Goal: Information Seeking & Learning: Learn about a topic

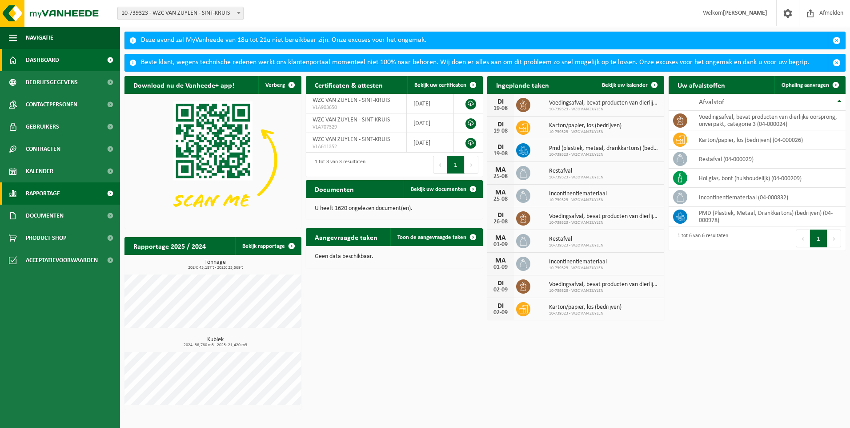
click at [30, 193] on span "Rapportage" at bounding box center [43, 193] width 34 height 22
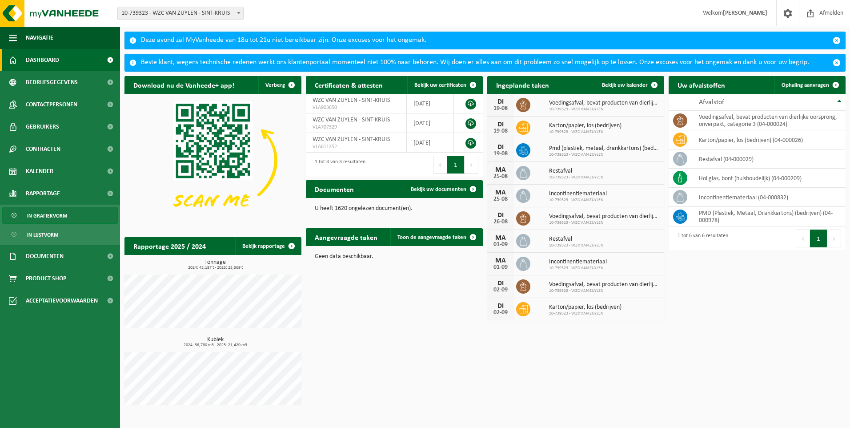
click at [35, 213] on span "In grafiekvorm" at bounding box center [47, 215] width 40 height 17
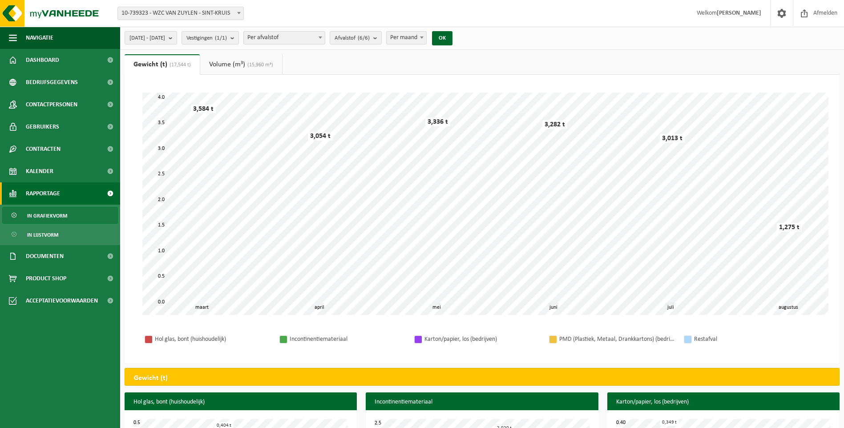
click at [325, 40] on span at bounding box center [320, 38] width 9 height 12
click at [381, 36] on b "submit" at bounding box center [377, 38] width 8 height 12
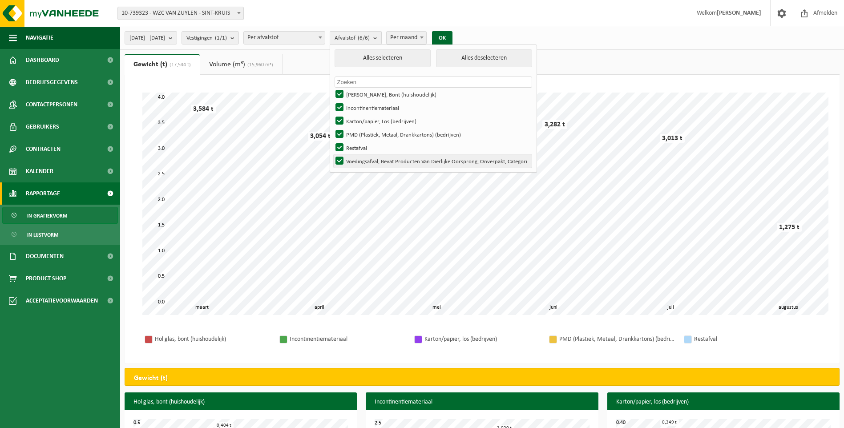
click at [369, 160] on label "Voedingsafval, Bevat Producten Van Dierlijke Oorsprong, Onverpakt, Categorie 3" at bounding box center [433, 160] width 198 height 13
click at [332, 154] on input "Voedingsafval, Bevat Producten Van Dierlijke Oorsprong, Onverpakt, Categorie 3" at bounding box center [332, 154] width 0 height 0
click at [369, 160] on label "Voedingsafval, Bevat Producten Van Dierlijke Oorsprong, Onverpakt, Categorie 3" at bounding box center [433, 160] width 198 height 13
click at [332, 154] on input "Voedingsafval, Bevat Producten Van Dierlijke Oorsprong, Onverpakt, Categorie 3" at bounding box center [332, 154] width 0 height 0
checkbox input "true"
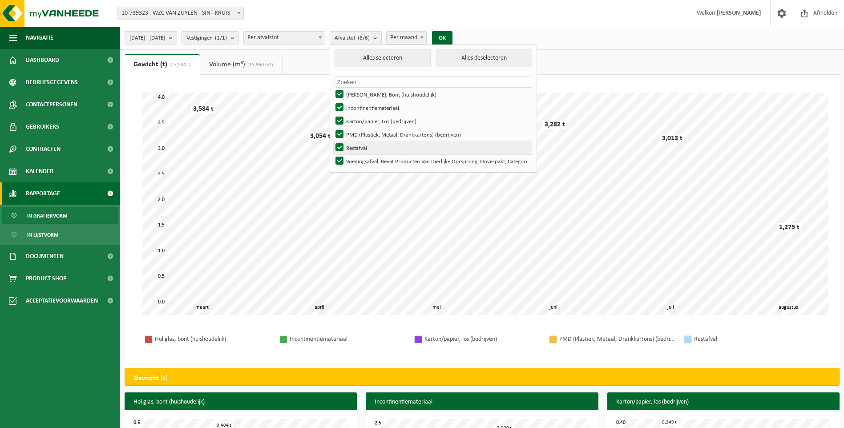
click at [370, 145] on label "Restafval" at bounding box center [433, 147] width 198 height 13
click at [332, 141] on input "Restafval" at bounding box center [332, 141] width 0 height 0
checkbox input "false"
click at [370, 133] on label "PMD (Plastiek, Metaal, Drankkartons) (bedrijven)" at bounding box center [433, 134] width 198 height 13
click at [332, 128] on input "PMD (Plastiek, Metaal, Drankkartons) (bedrijven)" at bounding box center [332, 127] width 0 height 0
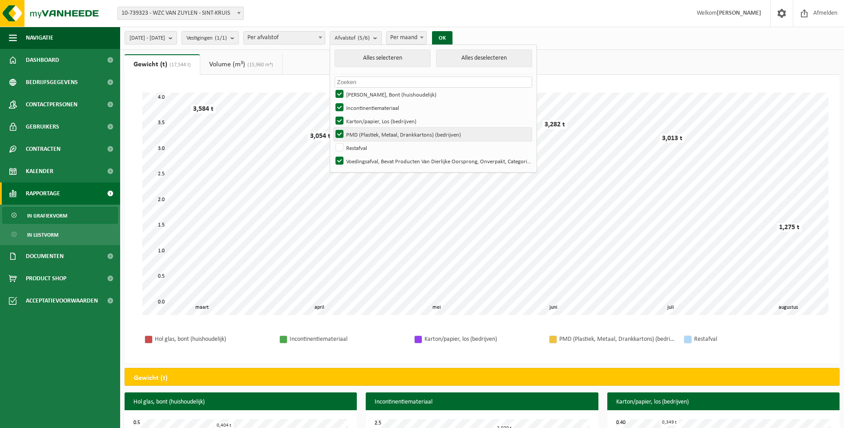
checkbox input "false"
click at [370, 121] on label "Karton/papier, Los (bedrijven)" at bounding box center [433, 120] width 198 height 13
click at [332, 114] on input "Karton/papier, Los (bedrijven)" at bounding box center [332, 114] width 0 height 0
checkbox input "false"
click at [369, 104] on label "Incontinentiemateriaal" at bounding box center [433, 107] width 198 height 13
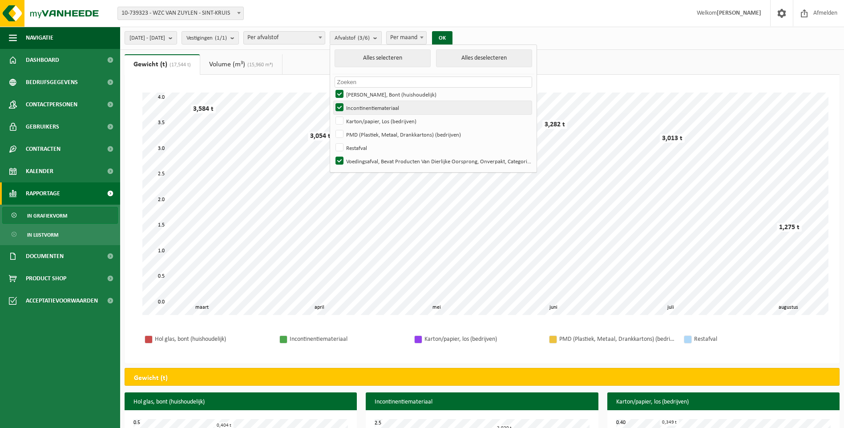
click at [332, 101] on input "Incontinentiemateriaal" at bounding box center [332, 101] width 0 height 0
checkbox input "false"
click at [369, 93] on label "Hol Glas, Bont (huishoudelijk)" at bounding box center [433, 94] width 198 height 13
click at [332, 88] on input "Hol Glas, Bont (huishoudelijk)" at bounding box center [332, 87] width 0 height 0
checkbox input "false"
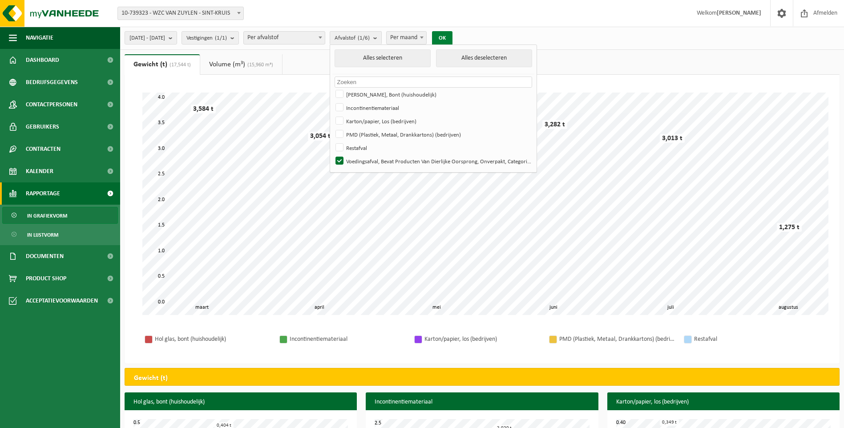
click at [452, 35] on button "OK" at bounding box center [442, 38] width 20 height 14
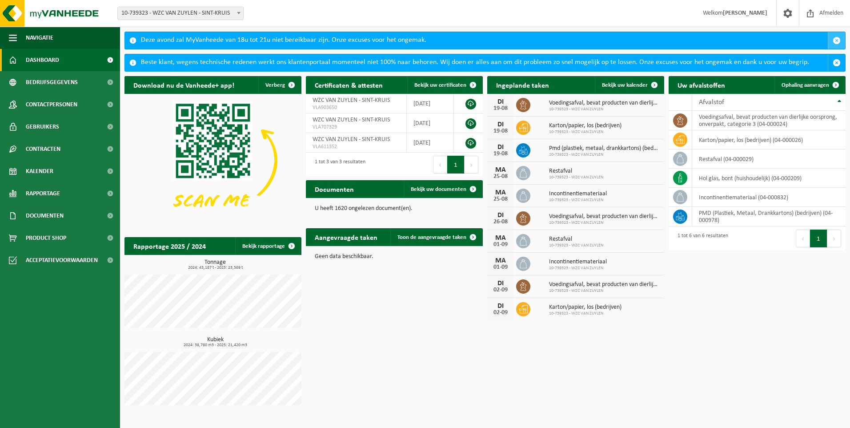
click at [836, 37] on span "button" at bounding box center [837, 40] width 8 height 8
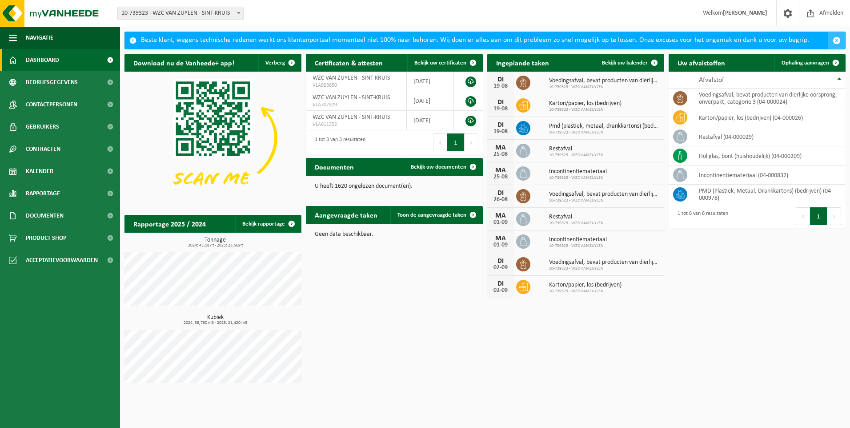
click at [836, 38] on span "button" at bounding box center [837, 40] width 8 height 8
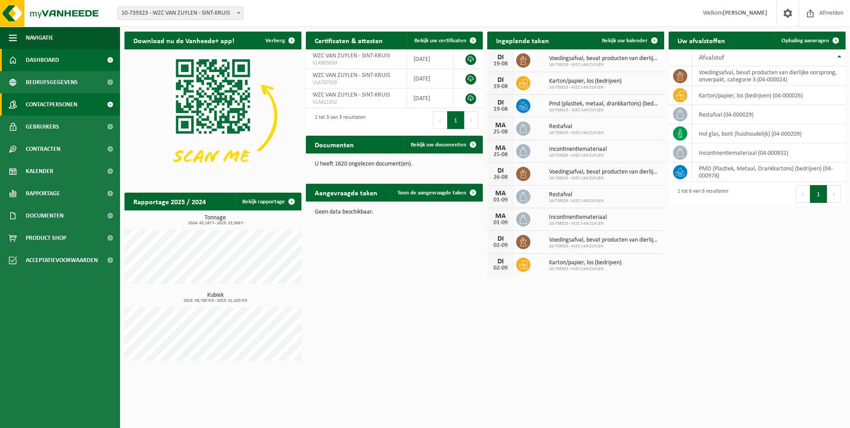
click at [45, 100] on span "Contactpersonen" at bounding box center [52, 104] width 52 height 22
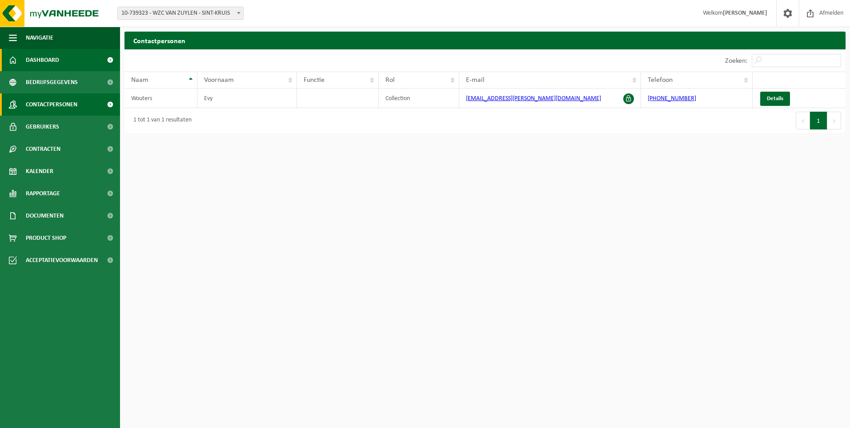
click at [59, 56] on span "Dashboard" at bounding box center [42, 60] width 33 height 22
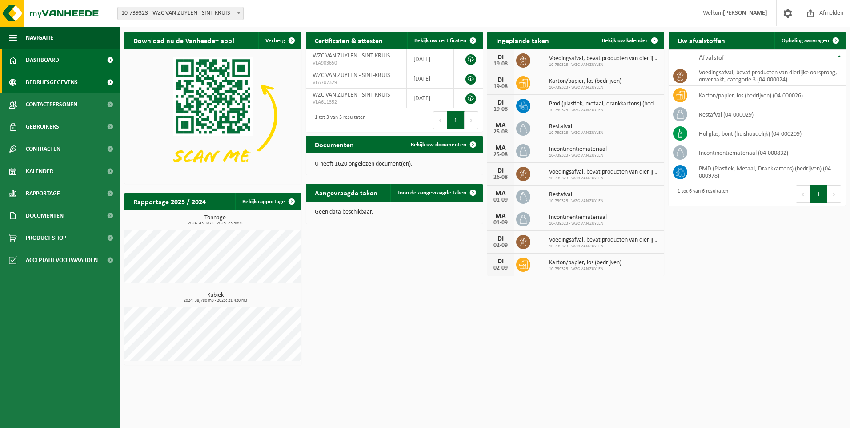
click at [64, 77] on span "Bedrijfsgegevens" at bounding box center [52, 82] width 52 height 22
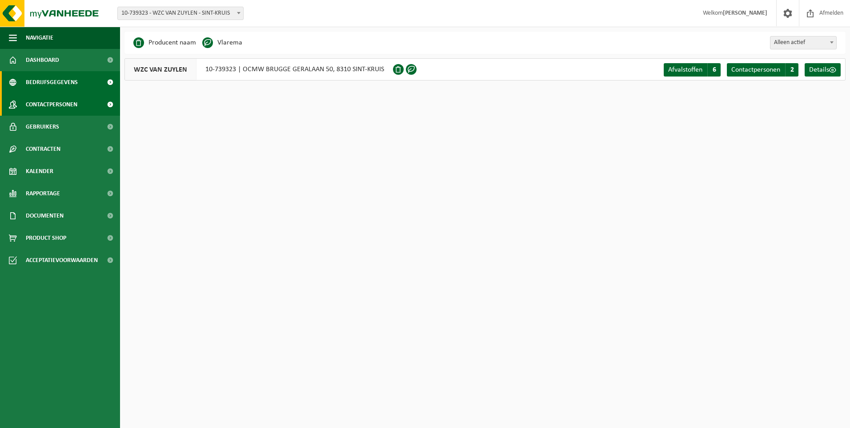
click at [44, 103] on span "Contactpersonen" at bounding box center [52, 104] width 52 height 22
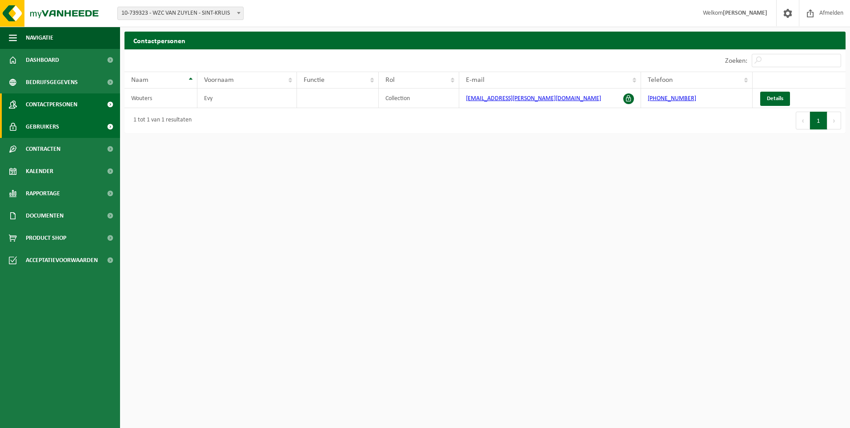
click at [80, 128] on link "Gebruikers" at bounding box center [60, 127] width 120 height 22
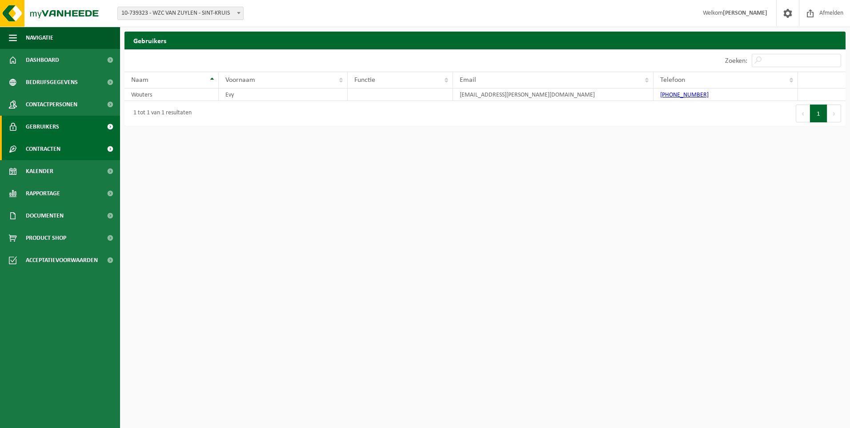
click at [46, 148] on span "Contracten" at bounding box center [43, 149] width 35 height 22
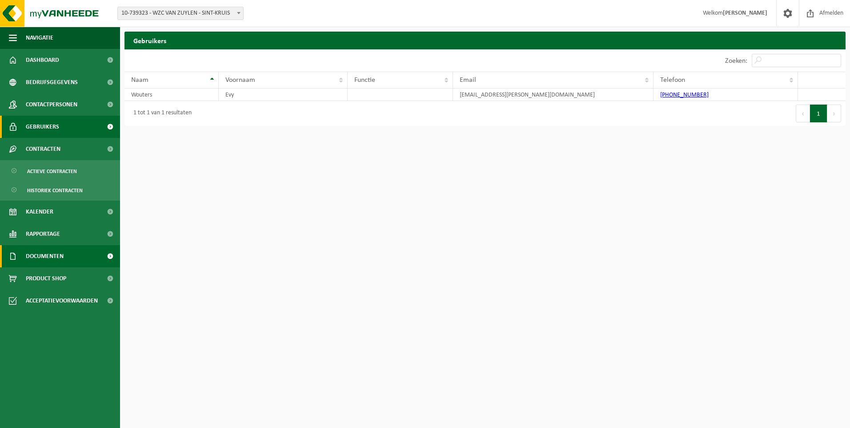
click at [64, 256] on span "Documenten" at bounding box center [45, 256] width 38 height 22
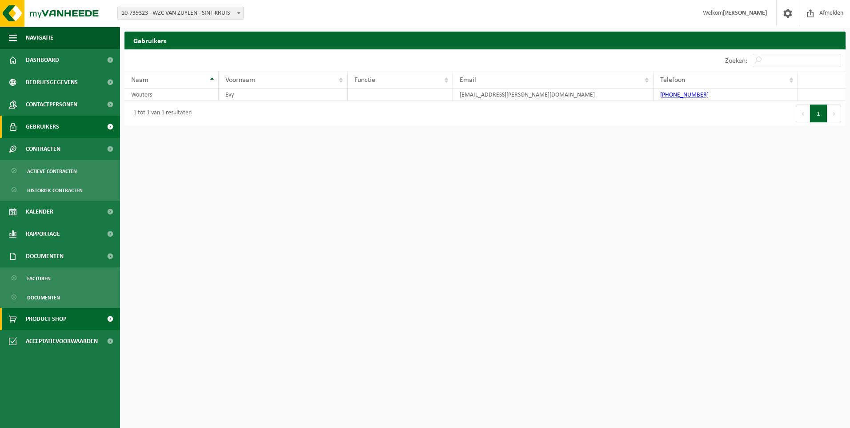
click at [70, 317] on link "Product Shop" at bounding box center [60, 319] width 120 height 22
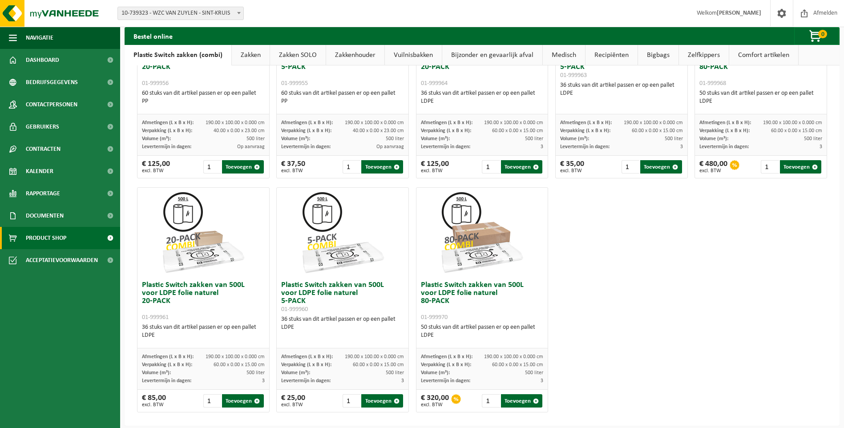
scroll to position [133, 0]
